Goal: Find specific page/section: Find specific page/section

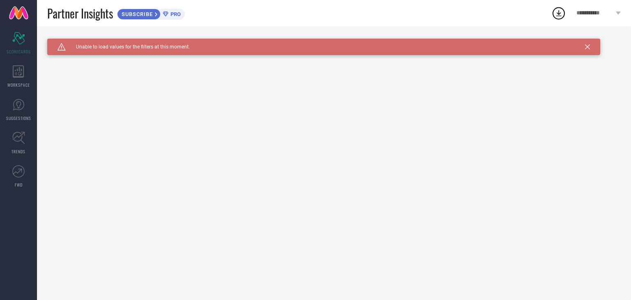
click at [580, 45] on div "Caution Created with Sketch. Unable to load values for the filters at this mome…" at bounding box center [323, 47] width 553 height 16
click at [25, 79] on div "WORKSPACE" at bounding box center [18, 76] width 37 height 33
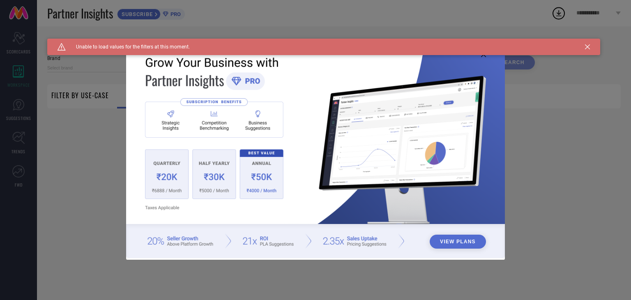
type input "1 STOP FASHION"
type input "All"
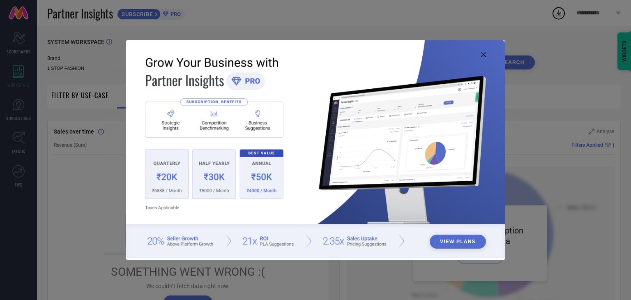
click at [482, 54] on icon at bounding box center [483, 54] width 5 height 5
